Goal: Information Seeking & Learning: Learn about a topic

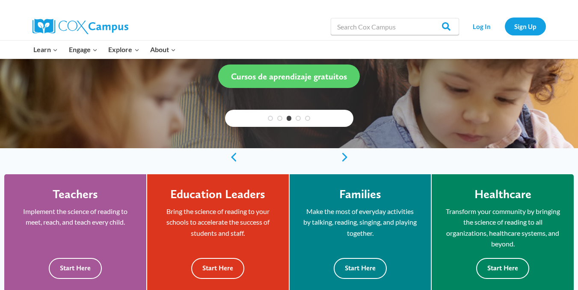
scroll to position [214, 0]
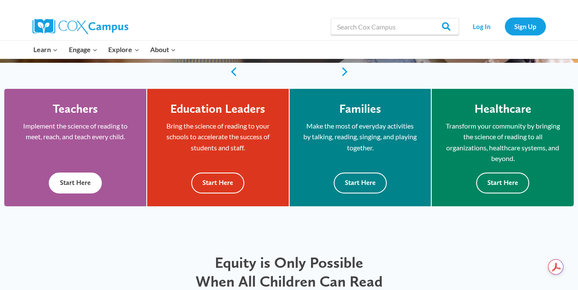
click at [82, 181] on button "Start Here" at bounding box center [75, 183] width 53 height 21
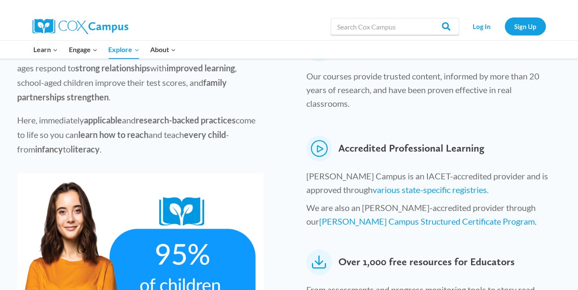
scroll to position [342, 0]
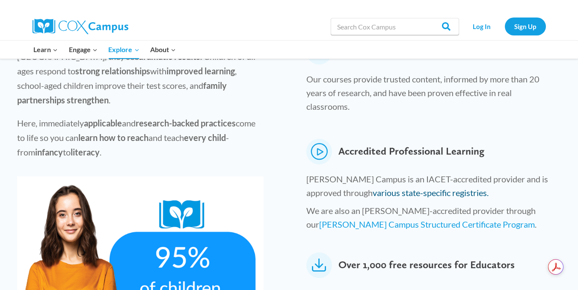
click at [411, 188] on link "various state-specific registries." at bounding box center [431, 193] width 116 height 10
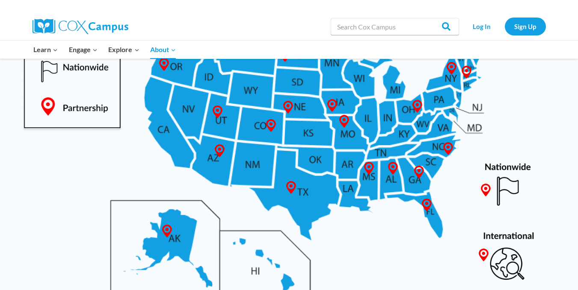
scroll to position [513, 0]
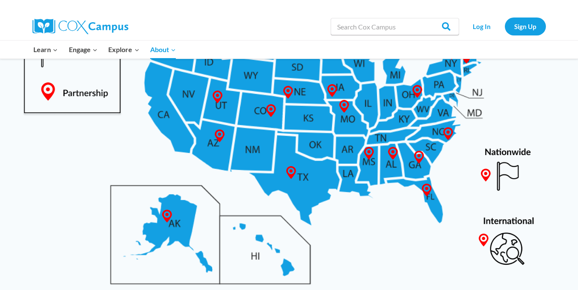
click at [416, 146] on img at bounding box center [289, 116] width 561 height 364
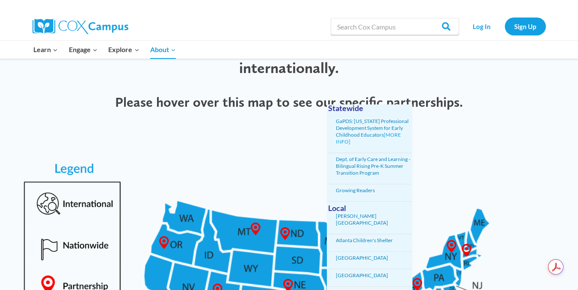
scroll to position [299, 0]
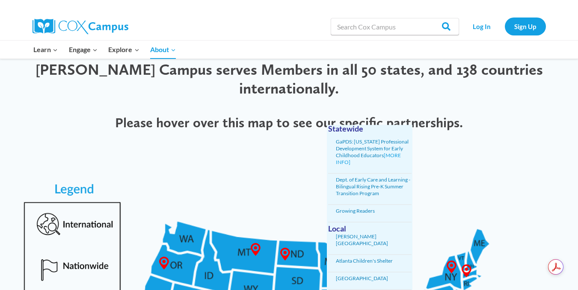
click at [370, 148] on li "GaPDS: Georgia Professional Development System for Early Childhood Educators [M…" at bounding box center [374, 152] width 76 height 27
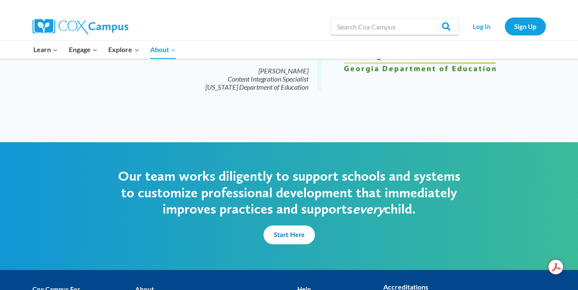
scroll to position [2044, 0]
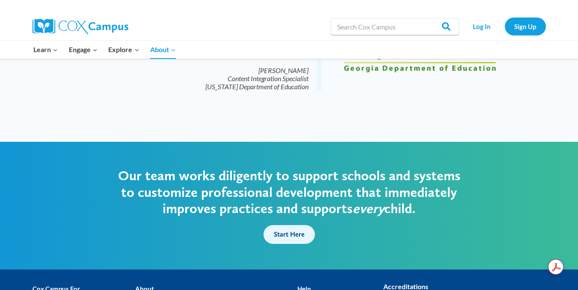
click at [279, 231] on span "Start Here" at bounding box center [289, 235] width 31 height 8
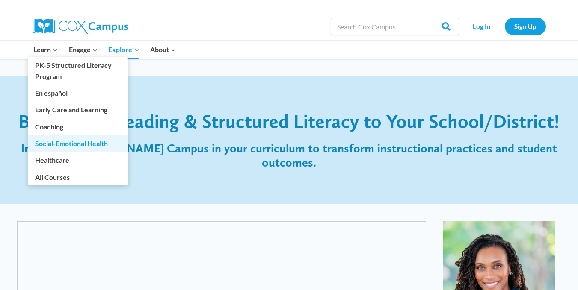
click at [62, 144] on link "Social-Emotional Health" at bounding box center [78, 144] width 100 height 16
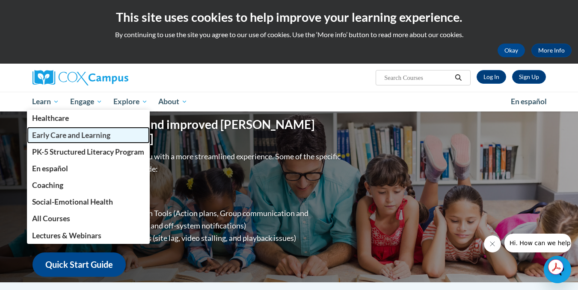
click at [51, 137] on span "Early Care and Learning" at bounding box center [71, 135] width 78 height 9
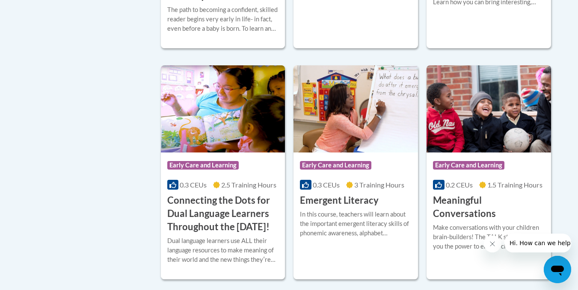
scroll to position [513, 0]
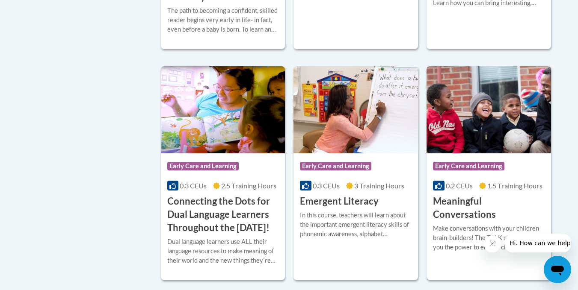
click at [505, 125] on img at bounding box center [488, 109] width 124 height 87
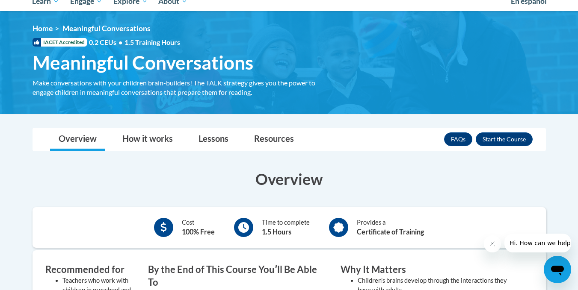
scroll to position [86, 0]
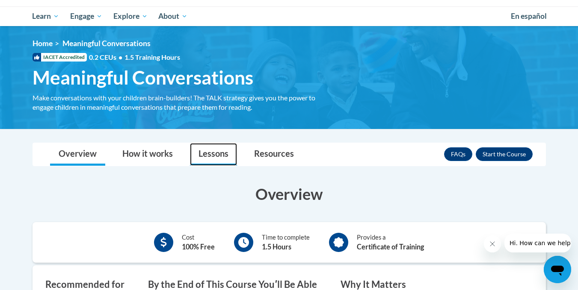
click at [198, 154] on link "Lessons" at bounding box center [213, 154] width 47 height 23
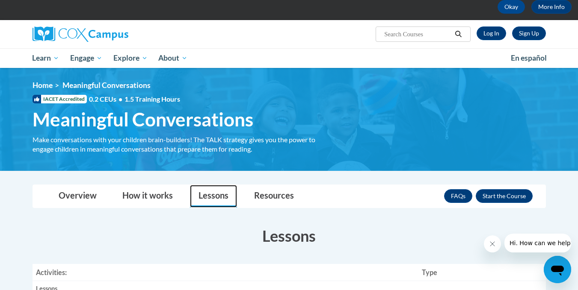
scroll to position [43, 0]
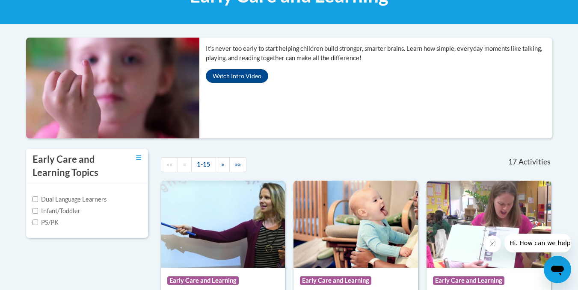
scroll to position [169, 0]
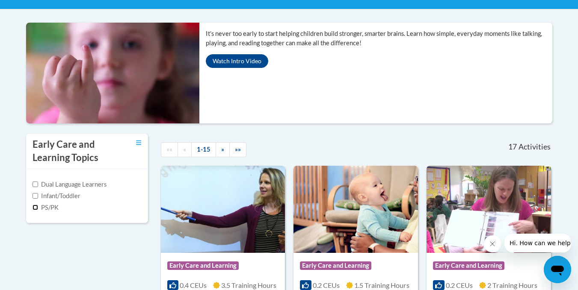
click at [36, 207] on input "PS/PK" at bounding box center [36, 208] width 6 height 6
checkbox input "true"
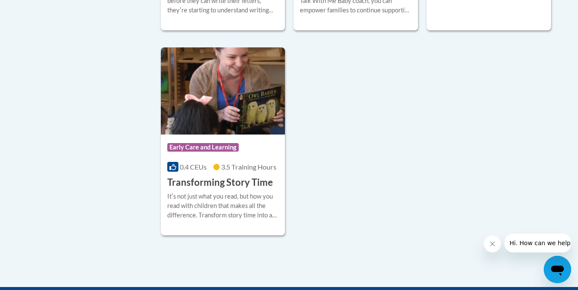
scroll to position [982, 0]
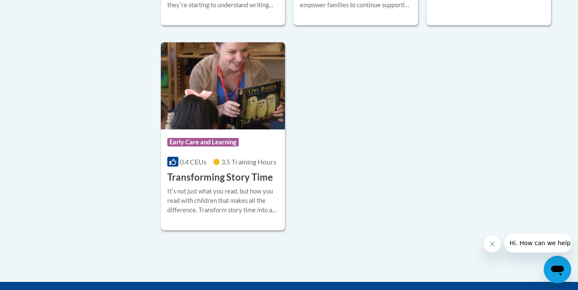
click at [248, 114] on img at bounding box center [223, 85] width 124 height 87
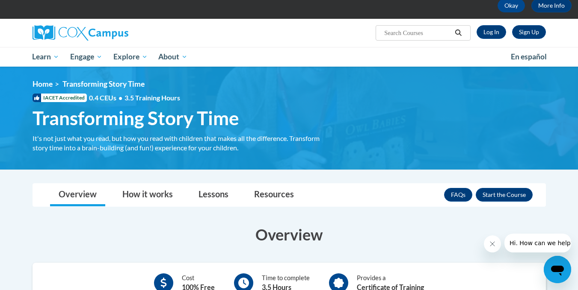
scroll to position [43, 0]
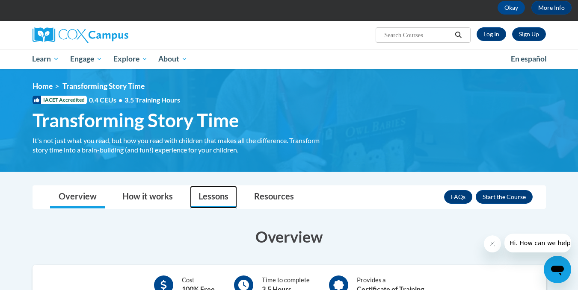
click at [206, 195] on link "Lessons" at bounding box center [213, 197] width 47 height 23
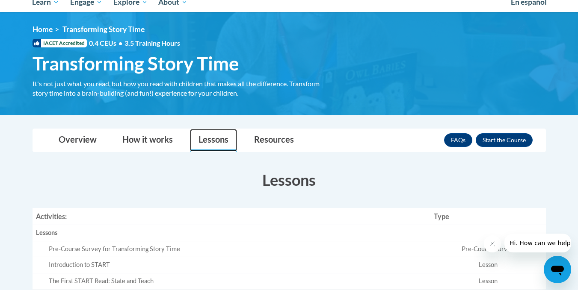
scroll to position [86, 0]
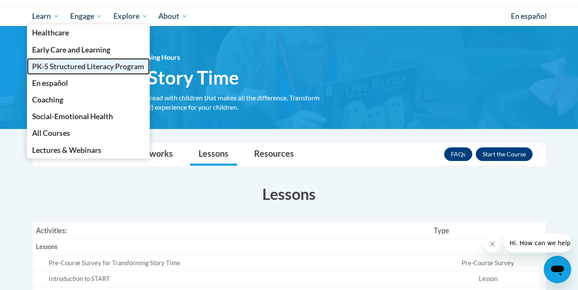
click at [71, 66] on span "PK-5 Structured Literacy Program" at bounding box center [88, 66] width 112 height 9
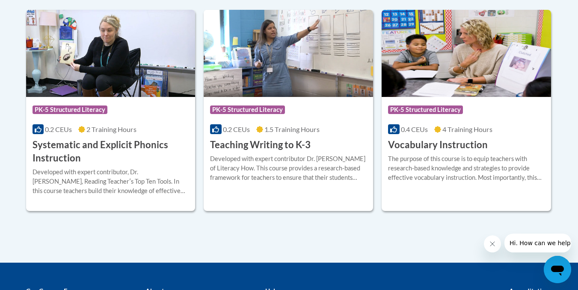
scroll to position [1026, 0]
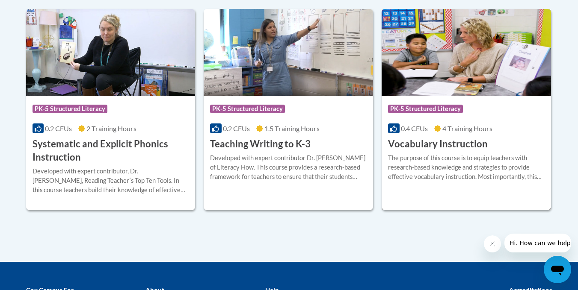
click at [443, 114] on span "PK-5 Structured Literacy" at bounding box center [426, 110] width 77 height 11
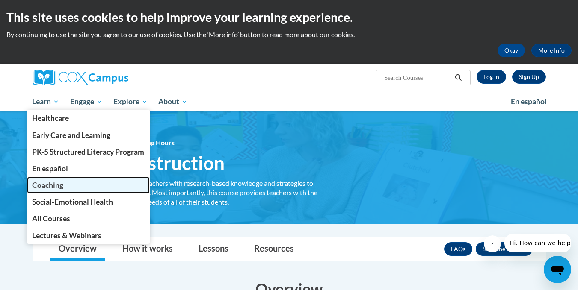
click at [50, 188] on span "Coaching" at bounding box center [47, 185] width 31 height 9
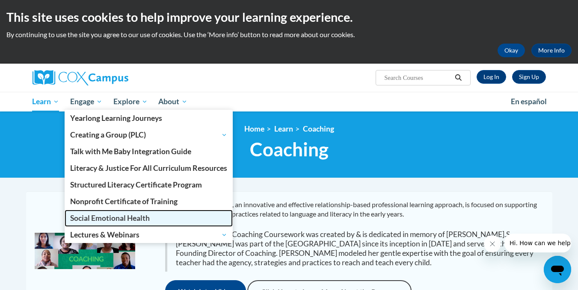
click at [105, 219] on span "Social Emotional Health" at bounding box center [110, 218] width 80 height 9
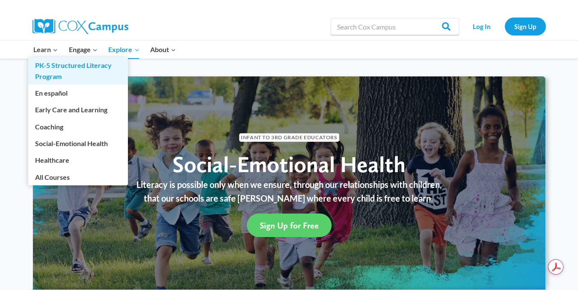
click at [47, 70] on link "PK-5 Structured Literacy Program" at bounding box center [78, 70] width 100 height 27
